Goal: Navigation & Orientation: Find specific page/section

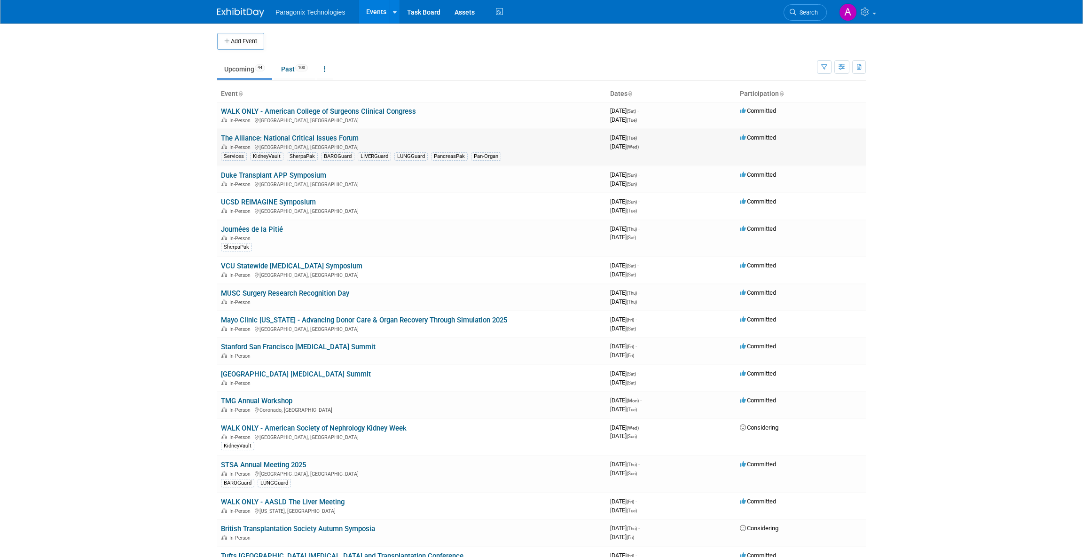
click at [283, 137] on link "The Alliance: National Critical Issues Forum" at bounding box center [290, 138] width 138 height 8
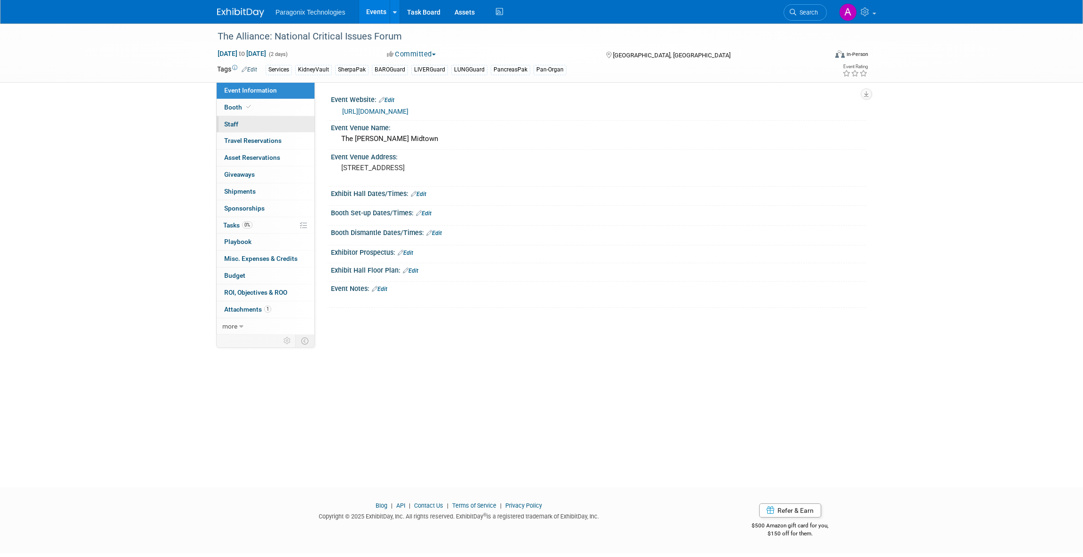
click at [237, 126] on span "Staff 0" at bounding box center [231, 124] width 14 height 8
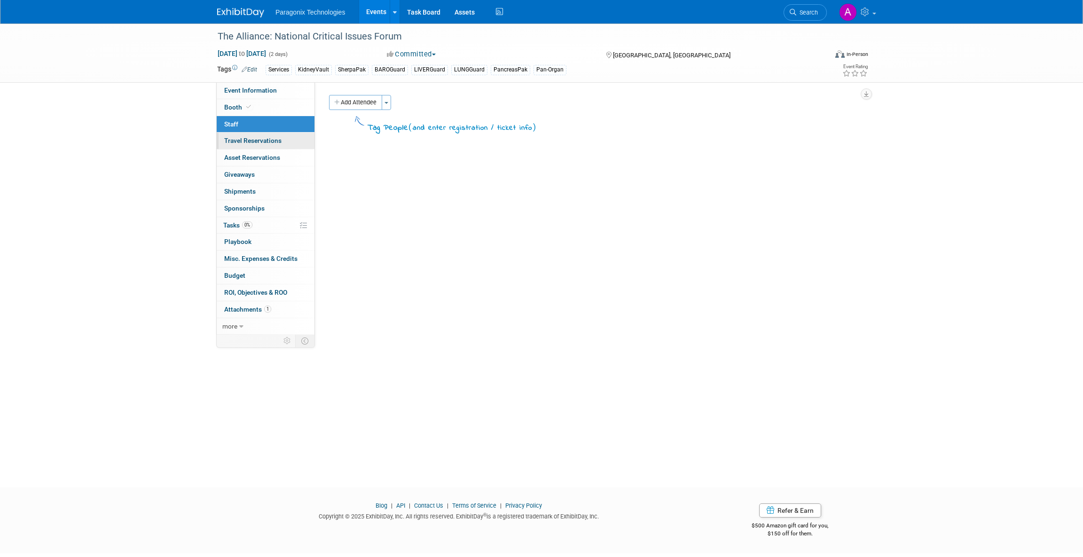
click at [248, 146] on link "0 Travel Reservations 0" at bounding box center [266, 141] width 98 height 16
click at [246, 160] on span "Asset Reservations 0" at bounding box center [252, 158] width 56 height 8
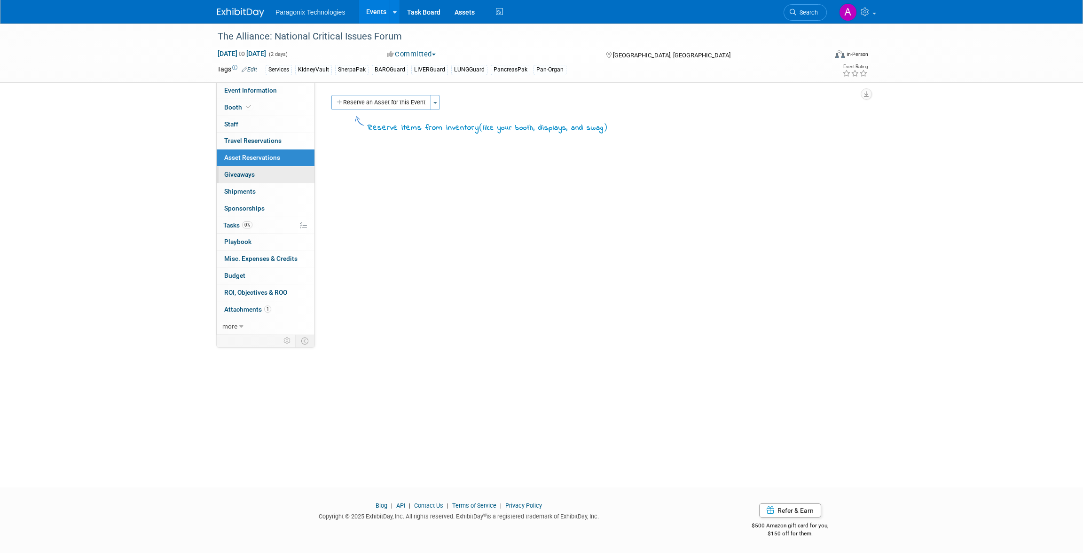
click at [244, 174] on span "Giveaways 0" at bounding box center [239, 175] width 31 height 8
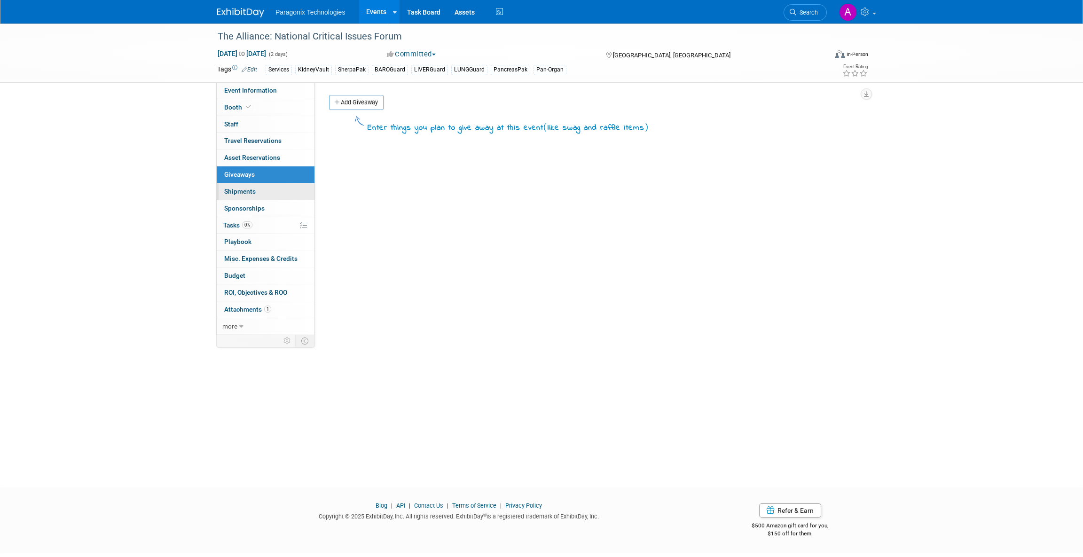
click at [243, 197] on link "0 Shipments 0" at bounding box center [266, 191] width 98 height 16
click at [243, 209] on span "Sponsorships 0" at bounding box center [244, 209] width 40 height 8
click at [237, 221] on span "Tasks 0%" at bounding box center [237, 225] width 29 height 8
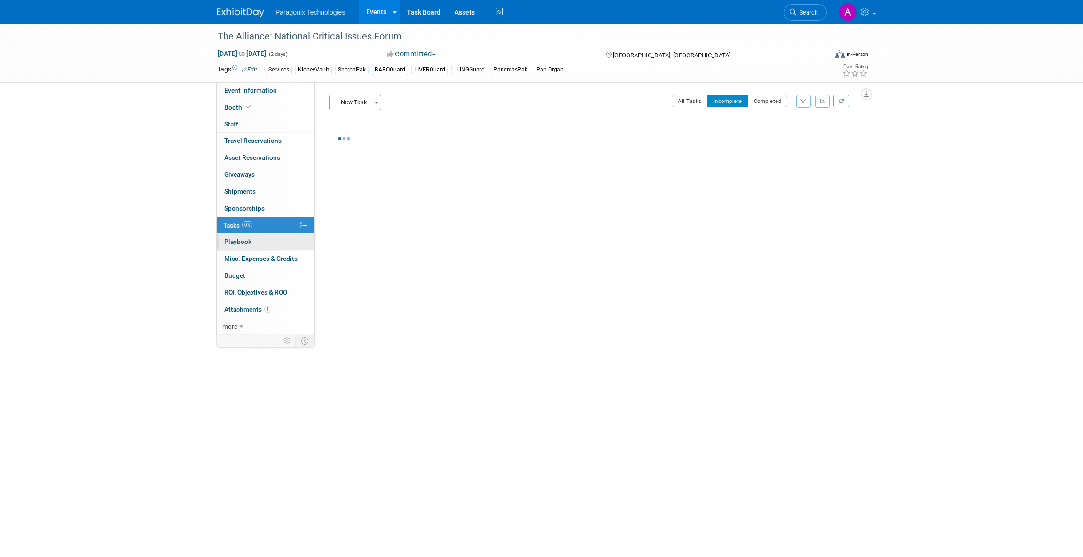
click at [233, 247] on link "0 Playbook 0" at bounding box center [266, 242] width 98 height 16
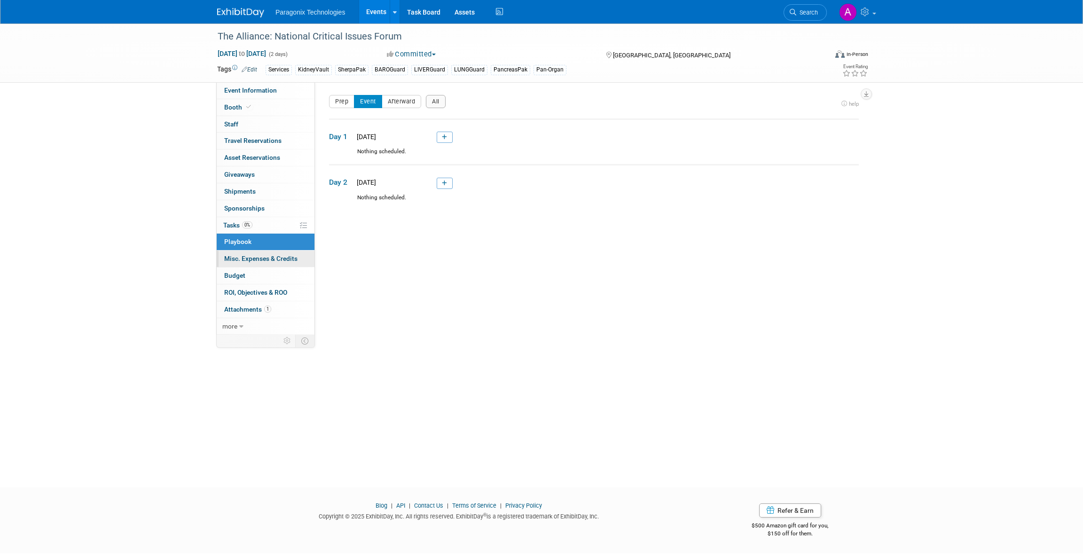
click at [234, 265] on link "0 Misc. Expenses & Credits 0" at bounding box center [266, 259] width 98 height 16
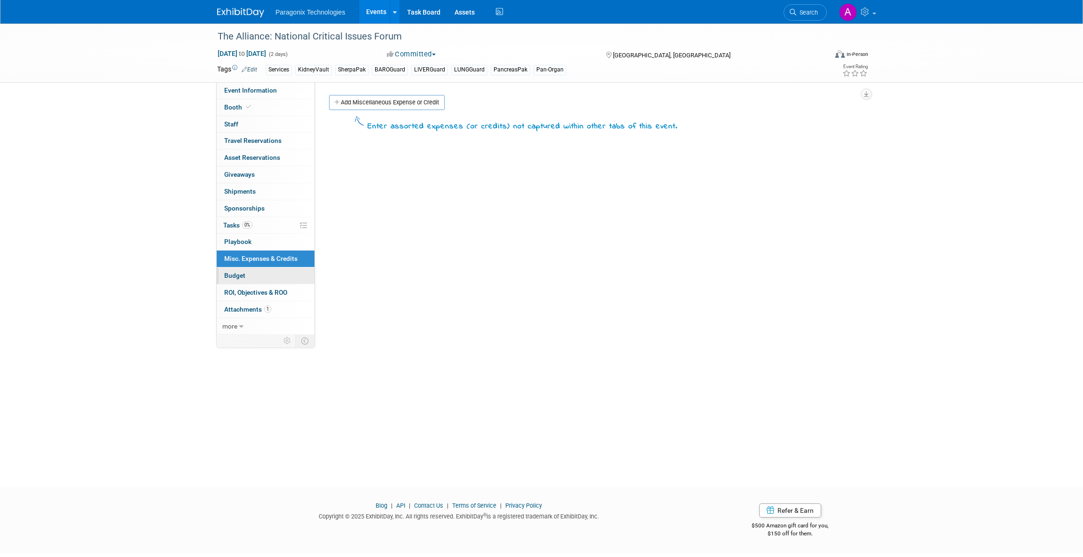
click at [235, 275] on span "Budget" at bounding box center [234, 276] width 21 height 8
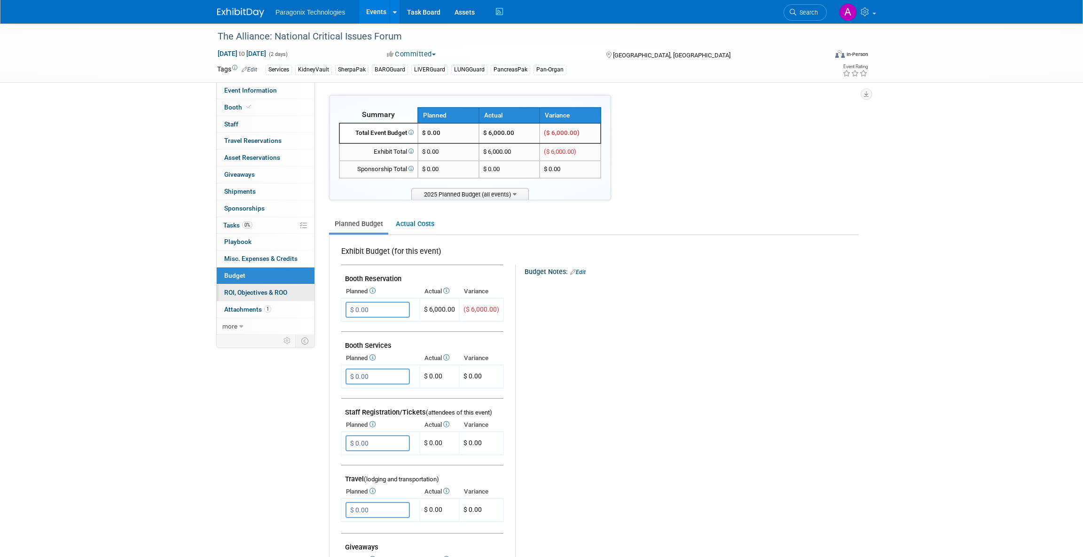
click at [248, 296] on link "0 ROI, Objectives & ROO 0" at bounding box center [266, 292] width 98 height 16
